Goal: Task Accomplishment & Management: Use online tool/utility

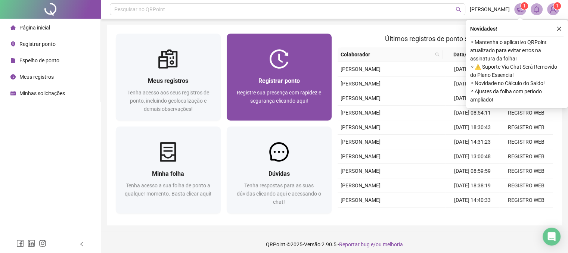
click at [274, 97] on div "Registre sua presença com rapidez e segurança clicando aqui!" at bounding box center [279, 101] width 87 height 25
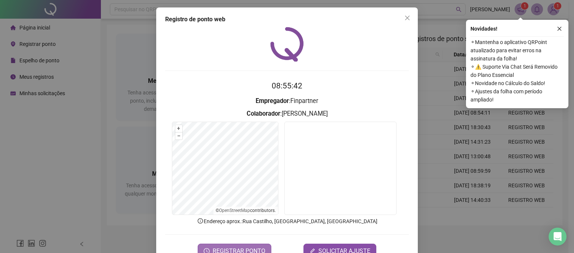
click at [226, 244] on button "REGISTRAR PONTO" at bounding box center [235, 251] width 74 height 15
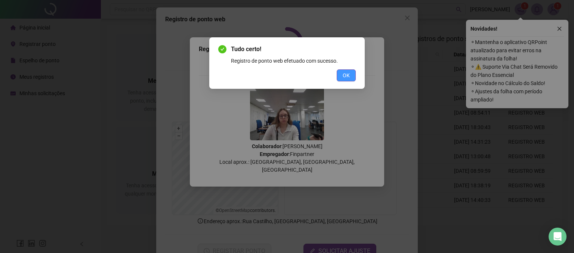
click at [339, 78] on button "OK" at bounding box center [346, 76] width 19 height 12
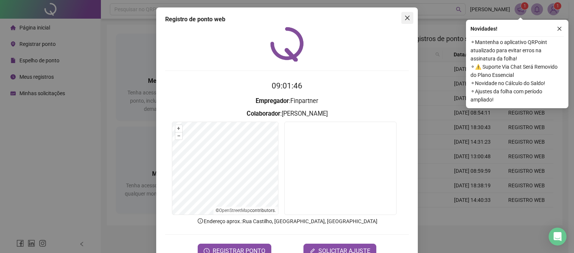
click at [405, 20] on icon "close" at bounding box center [407, 18] width 6 height 6
